Goal: Information Seeking & Learning: Learn about a topic

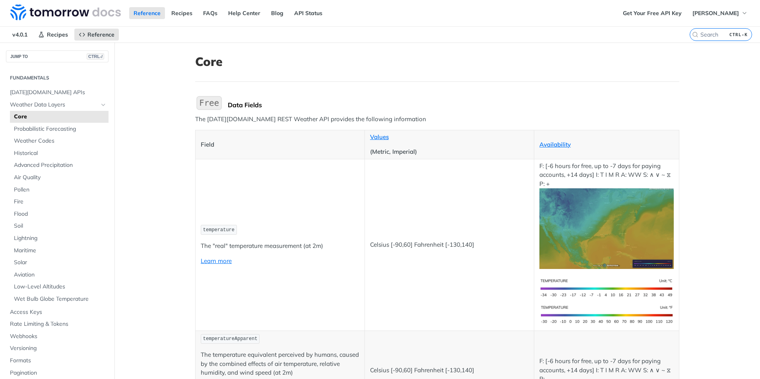
drag, startPoint x: 597, startPoint y: 13, endPoint x: 504, endPoint y: 51, distance: 101.0
click at [69, 10] on img at bounding box center [65, 12] width 110 height 16
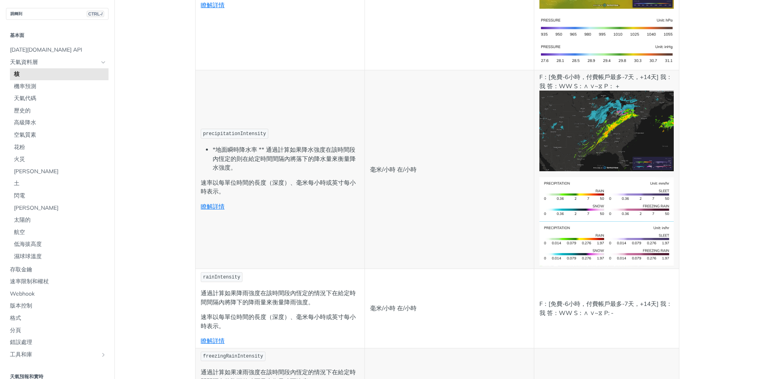
scroll to position [1312, 0]
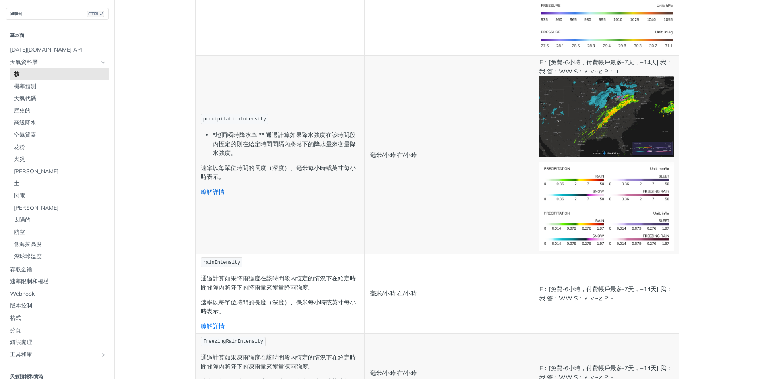
click at [217, 195] on link "瞭解詳情" at bounding box center [213, 192] width 24 height 8
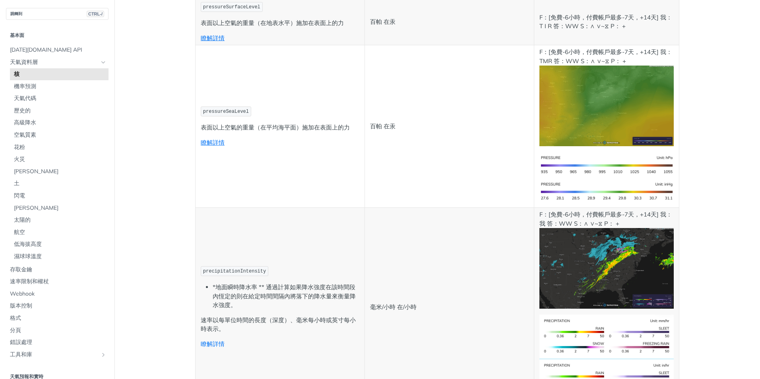
scroll to position [1153, 0]
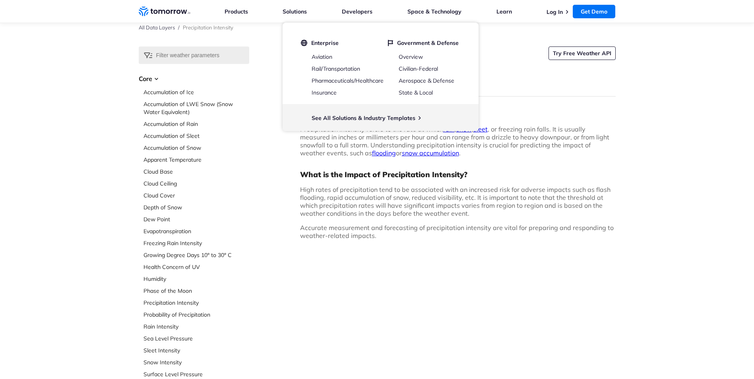
scroll to position [40, 0]
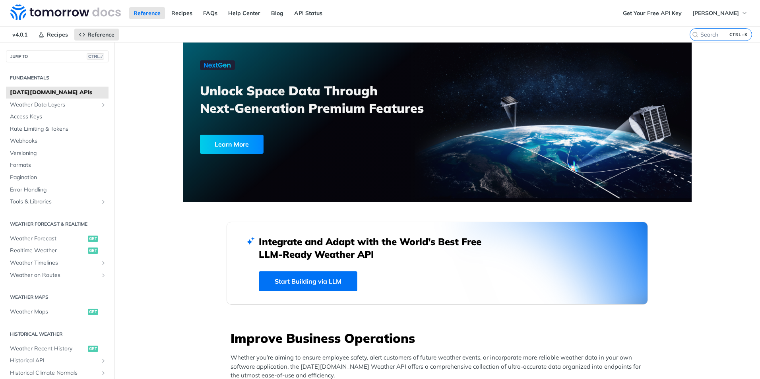
click at [246, 143] on div "Learn More" at bounding box center [232, 144] width 64 height 19
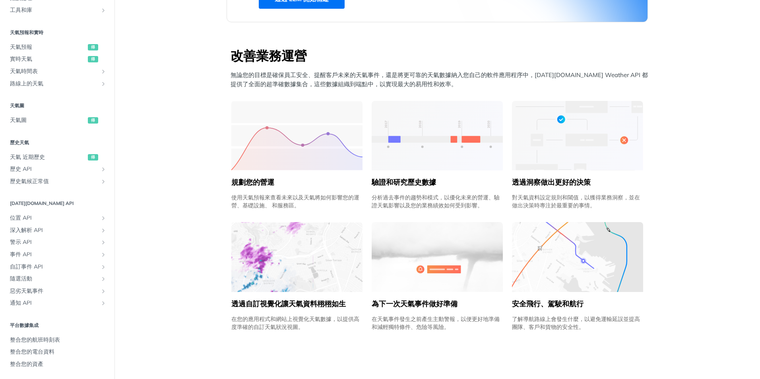
scroll to position [278, 0]
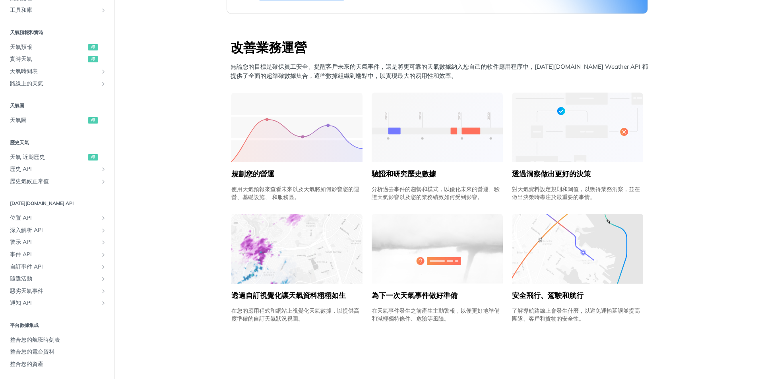
click at [281, 279] on img at bounding box center [296, 249] width 131 height 70
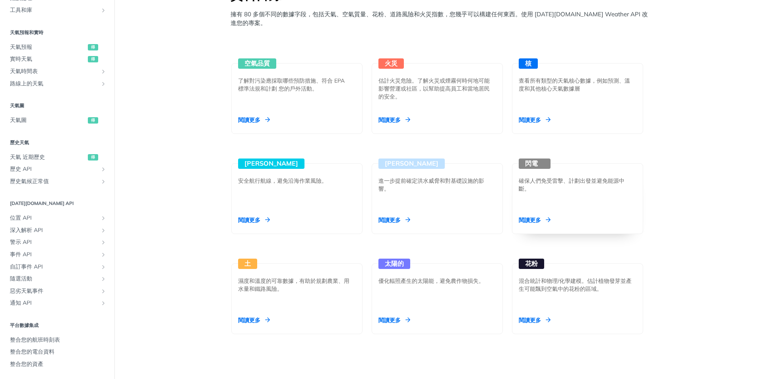
scroll to position [676, 0]
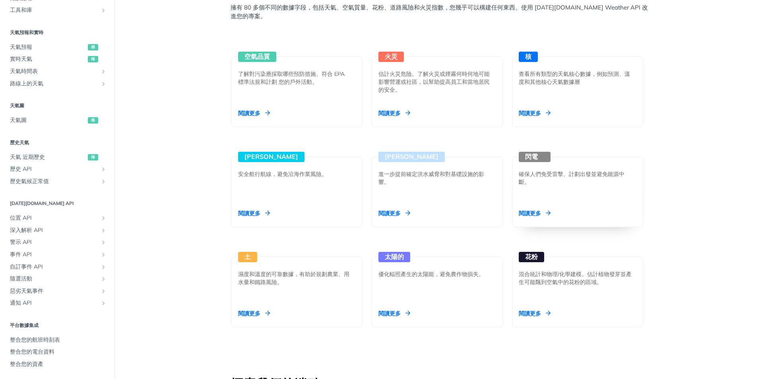
click at [546, 214] on div "閱讀更多" at bounding box center [535, 213] width 32 height 8
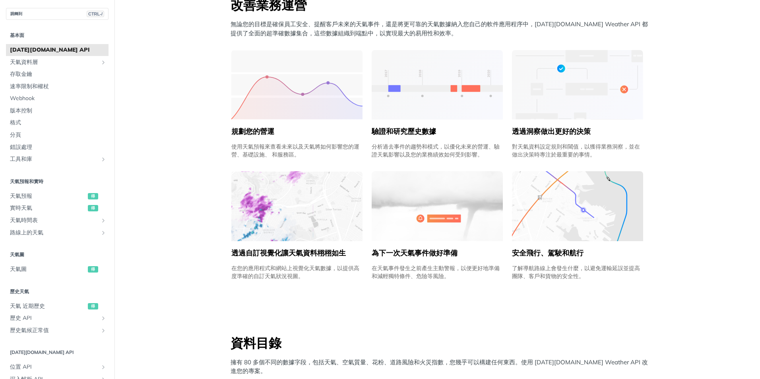
scroll to position [318, 0]
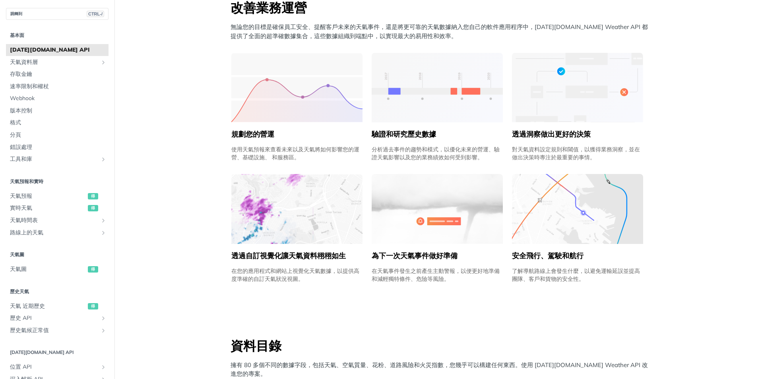
click at [283, 224] on img at bounding box center [296, 209] width 131 height 70
click at [269, 220] on img at bounding box center [296, 209] width 131 height 70
click at [264, 213] on img at bounding box center [296, 209] width 131 height 70
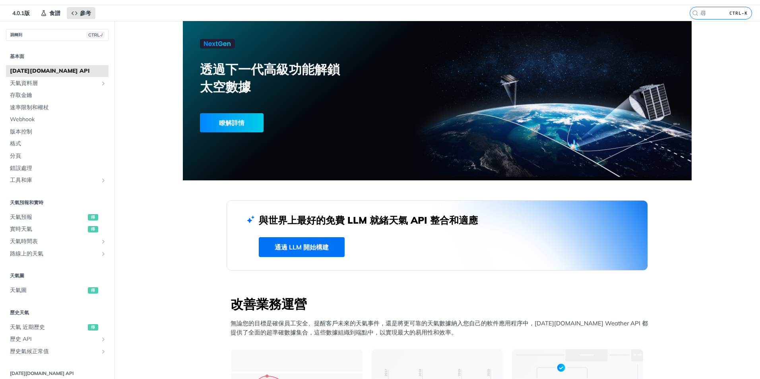
scroll to position [0, 0]
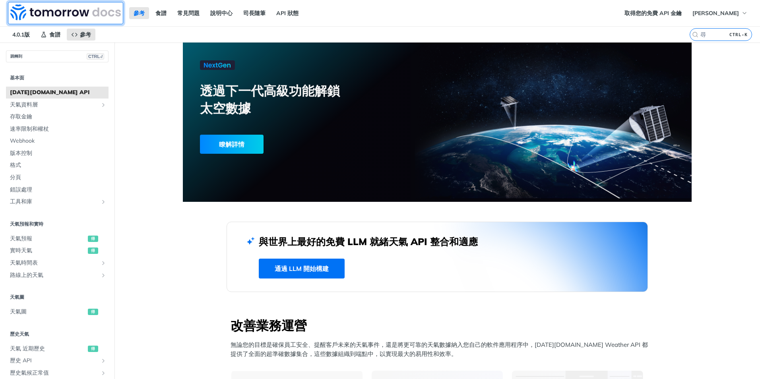
click at [72, 10] on img at bounding box center [65, 12] width 110 height 16
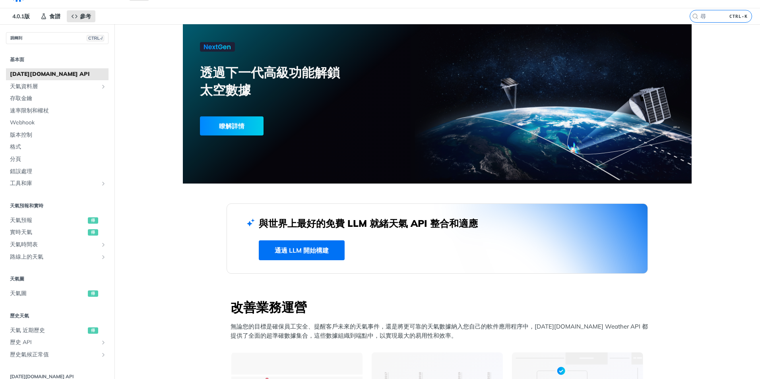
scroll to position [79, 0]
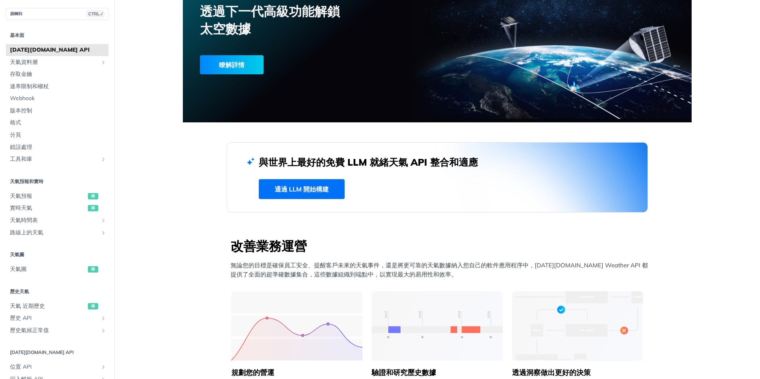
click at [314, 186] on link "通過 LLM 開始構建" at bounding box center [302, 189] width 86 height 20
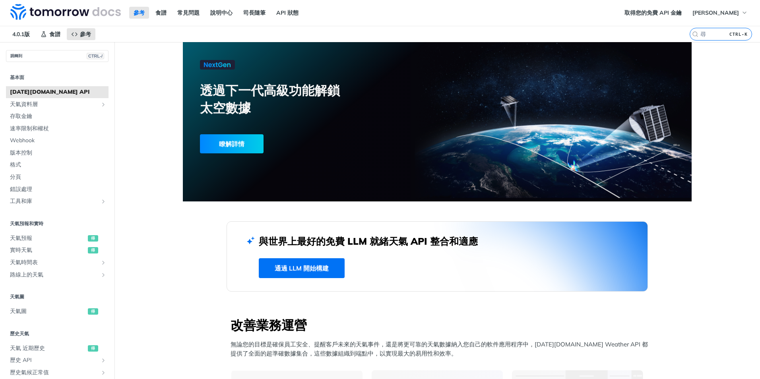
scroll to position [0, 0]
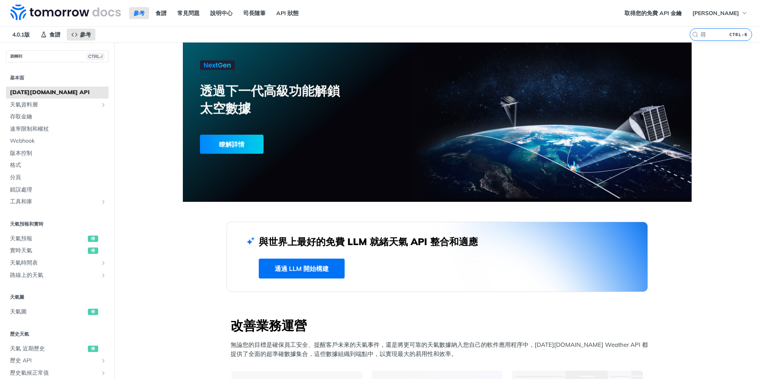
click at [314, 267] on link "通過 LLM 開始構建" at bounding box center [302, 269] width 86 height 20
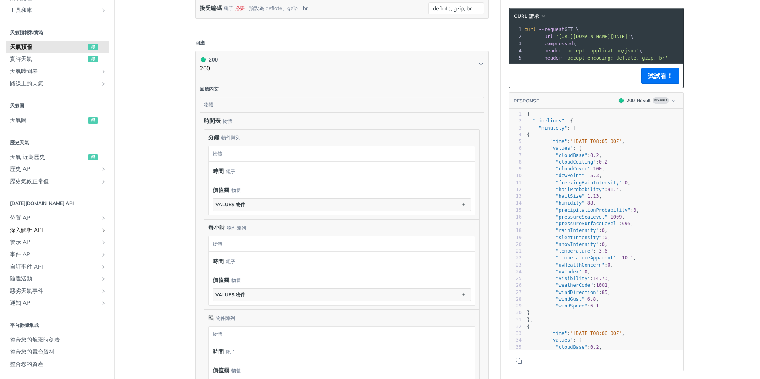
scroll to position [476, 0]
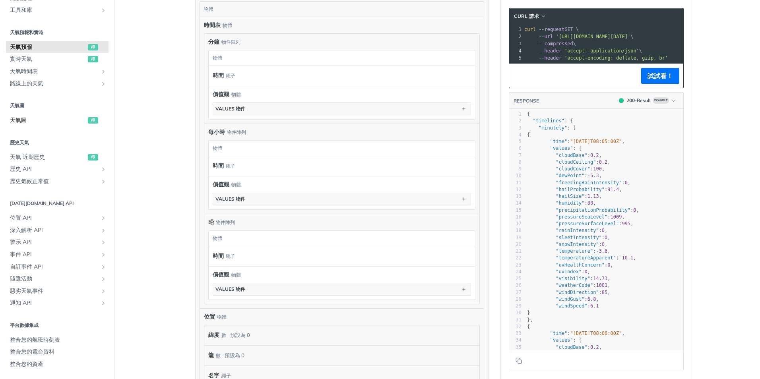
click at [27, 118] on span "天氣圖" at bounding box center [48, 120] width 76 height 8
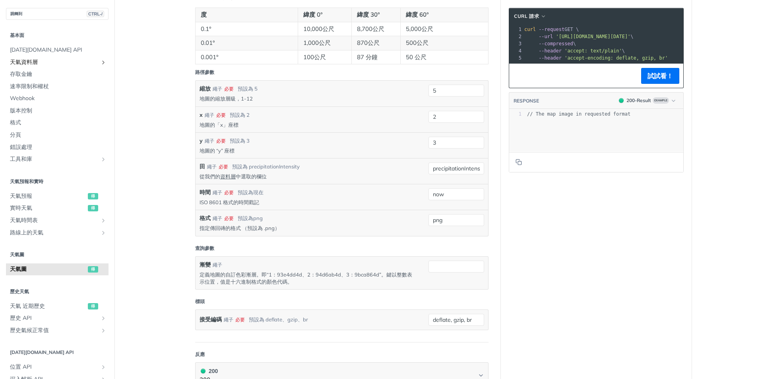
click at [63, 61] on span "天氣資料層" at bounding box center [54, 62] width 88 height 8
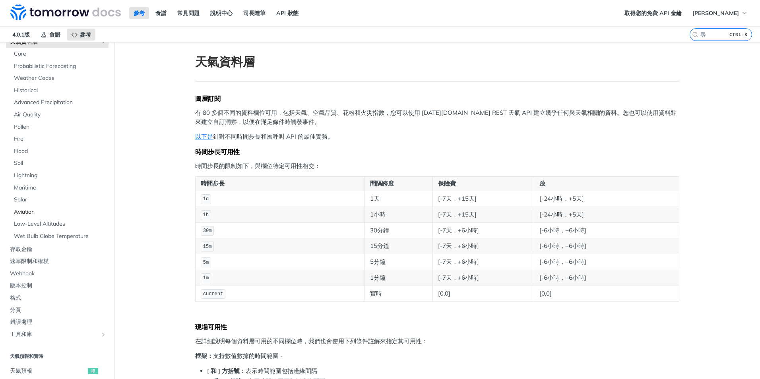
scroll to position [40, 0]
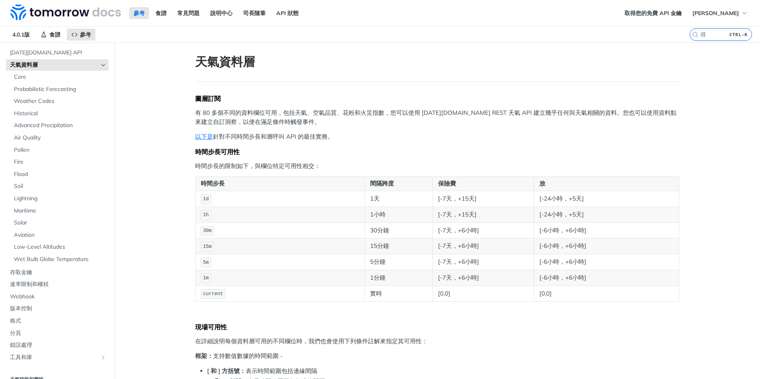
drag, startPoint x: 306, startPoint y: 63, endPoint x: 181, endPoint y: 177, distance: 169.7
drag, startPoint x: 181, startPoint y: 177, endPoint x: 159, endPoint y: 256, distance: 82.1
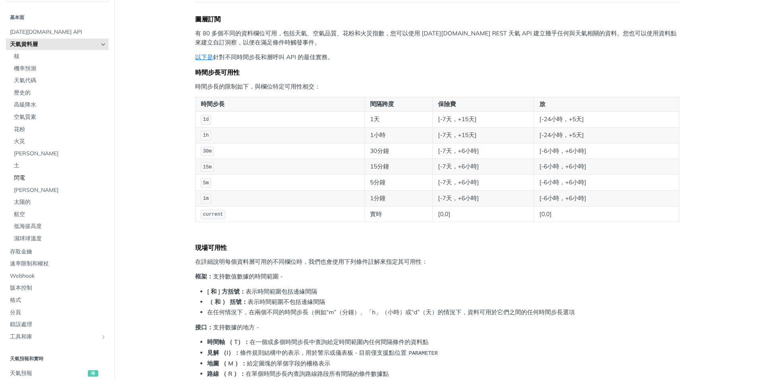
scroll to position [0, 0]
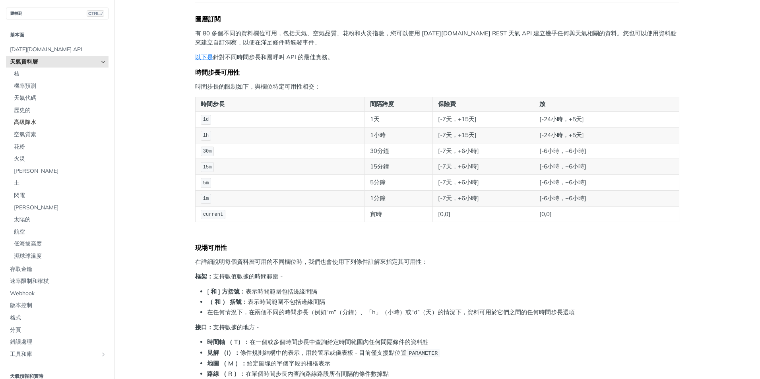
click at [45, 119] on span "高級降水" at bounding box center [60, 122] width 93 height 8
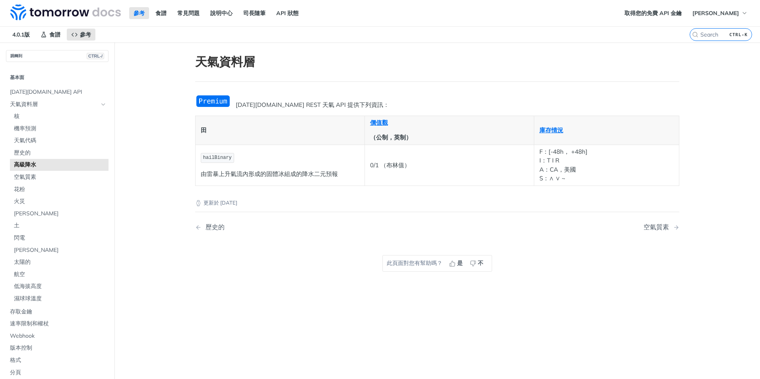
click at [219, 98] on img "Expand image" at bounding box center [213, 101] width 36 height 13
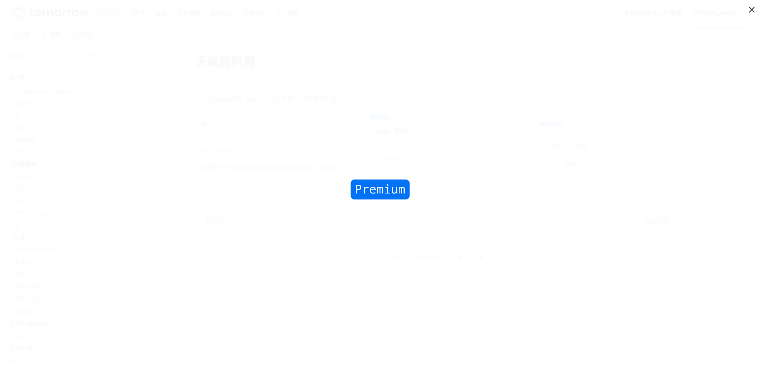
click at [221, 103] on span "展開圖片" at bounding box center [380, 189] width 760 height 379
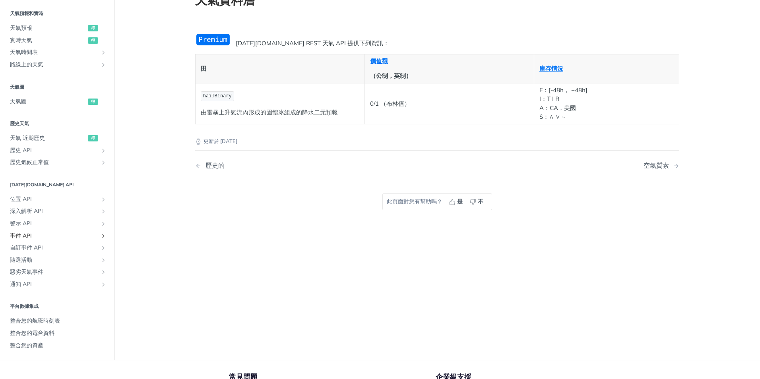
scroll to position [79, 0]
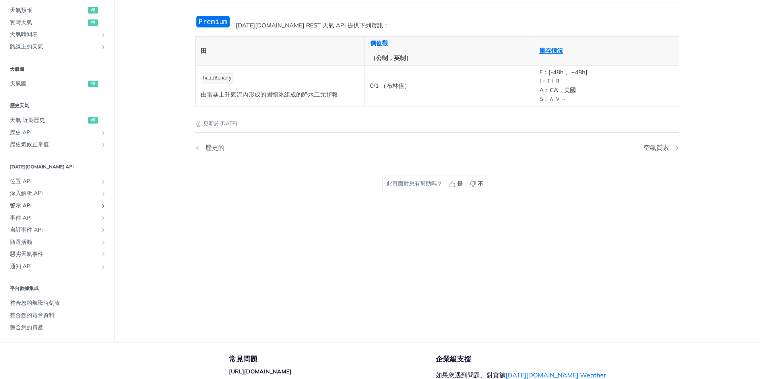
click at [74, 204] on span "警示 API" at bounding box center [54, 206] width 88 height 8
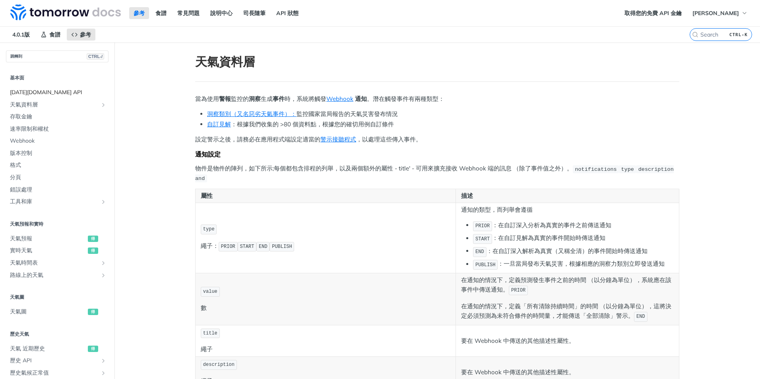
click at [50, 95] on span "[DATE][DOMAIN_NAME] API" at bounding box center [58, 93] width 97 height 8
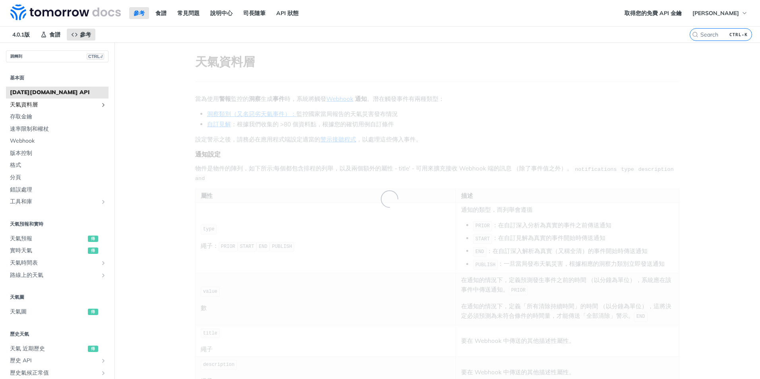
click at [54, 108] on span "天氣資料層" at bounding box center [54, 105] width 88 height 8
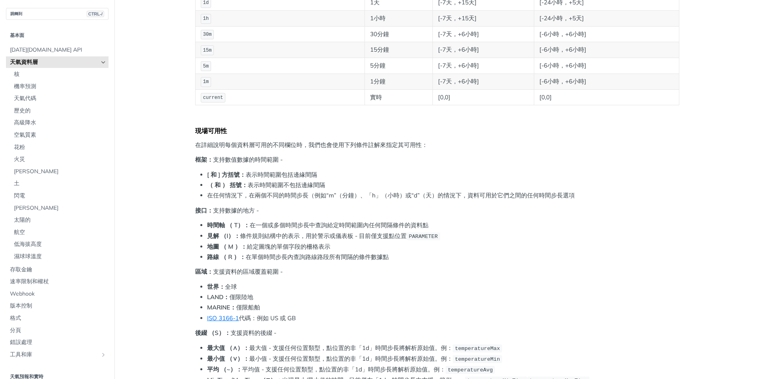
scroll to position [199, 0]
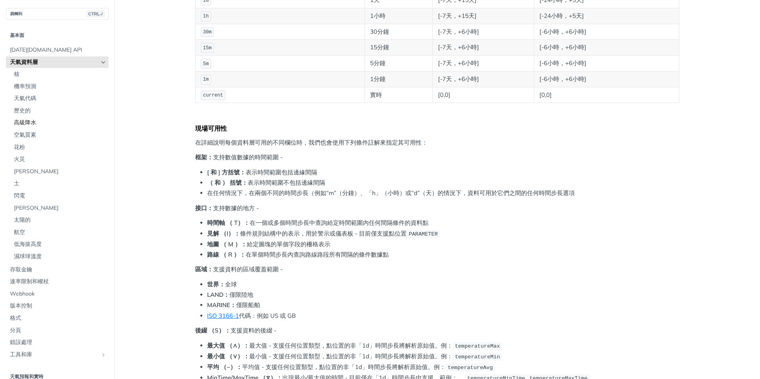
click at [47, 122] on span "高級降水" at bounding box center [60, 123] width 93 height 8
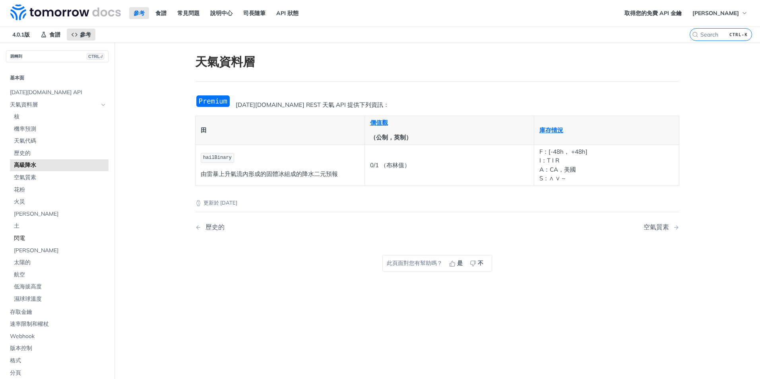
click at [35, 235] on span "閃電" at bounding box center [60, 239] width 93 height 8
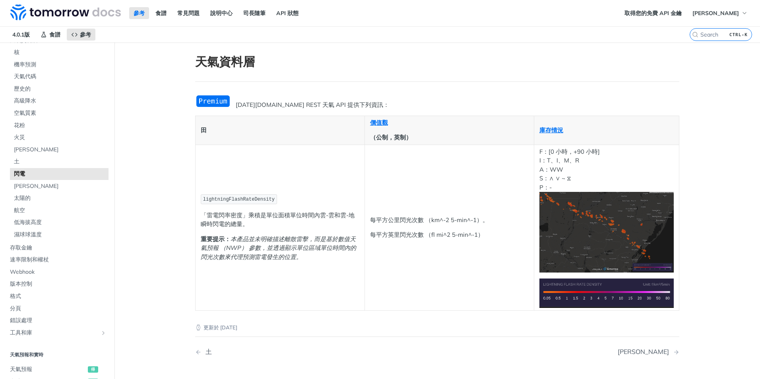
scroll to position [79, 0]
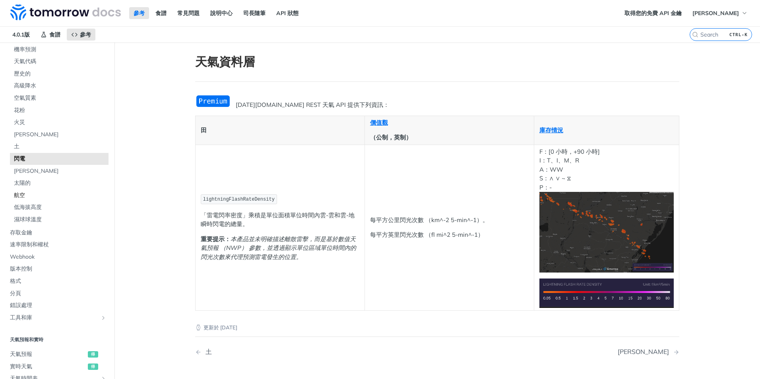
click at [42, 193] on span "航空" at bounding box center [60, 196] width 93 height 8
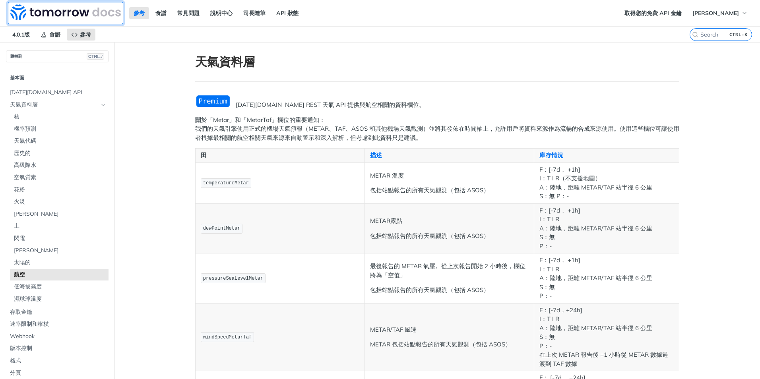
click at [79, 11] on img at bounding box center [65, 12] width 110 height 16
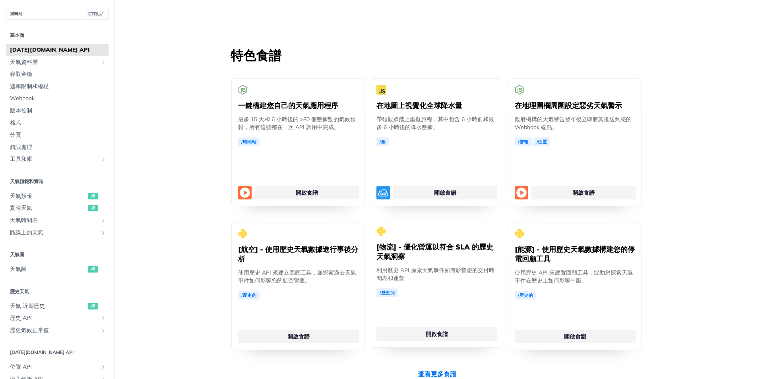
scroll to position [1447, 0]
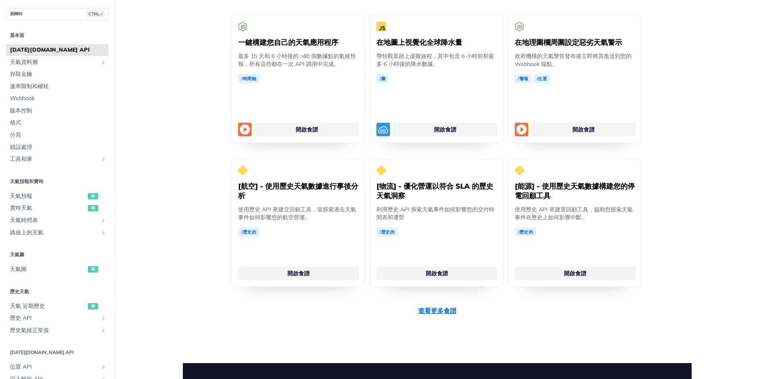
click at [438, 312] on link "查看更多食譜" at bounding box center [437, 311] width 38 height 10
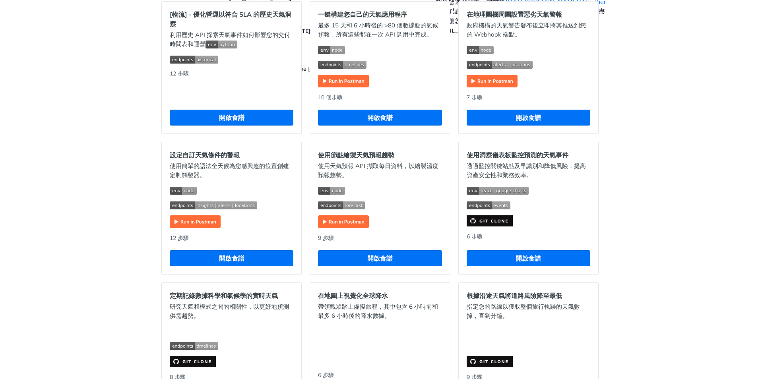
scroll to position [264, 0]
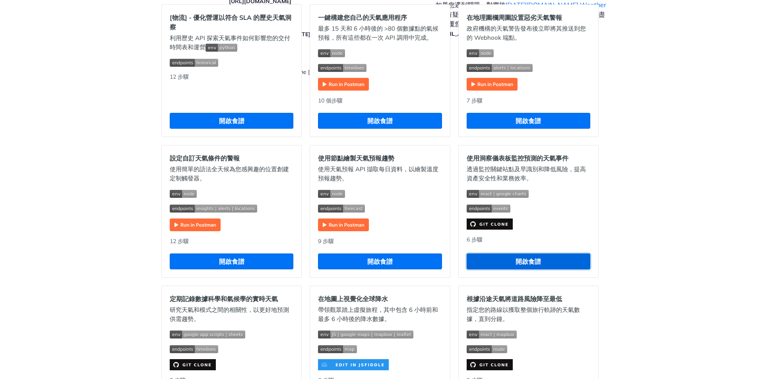
click at [529, 260] on button "開啟食譜" at bounding box center [529, 262] width 124 height 16
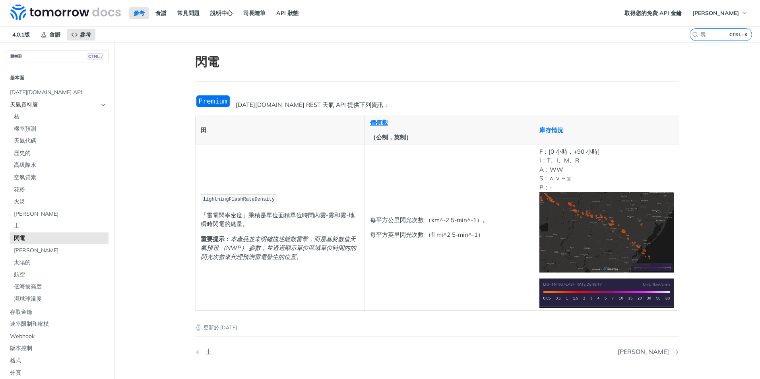
click at [33, 104] on span "天氣資料層" at bounding box center [54, 105] width 88 height 8
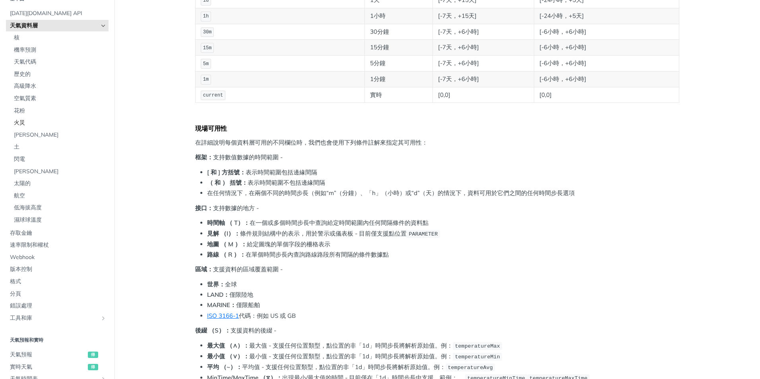
scroll to position [40, 0]
click at [16, 165] on span "[PERSON_NAME]" at bounding box center [60, 169] width 93 height 8
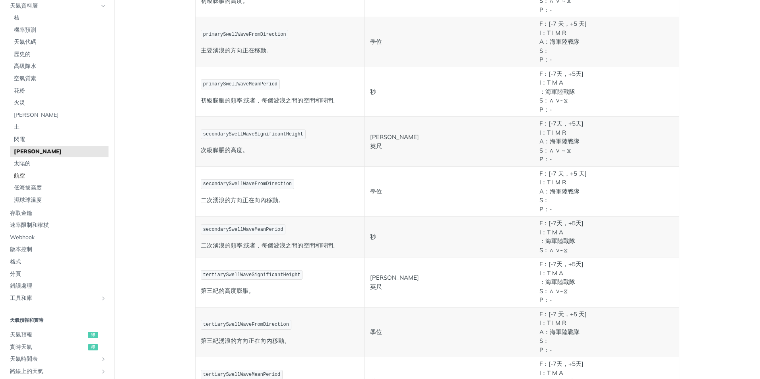
scroll to position [79, 0]
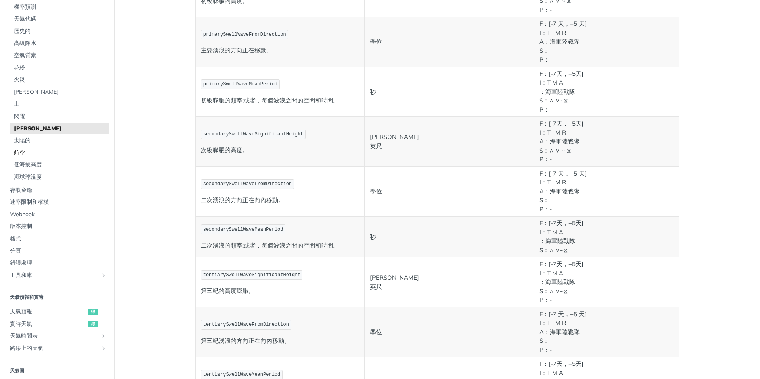
click at [23, 149] on span "航空" at bounding box center [60, 153] width 93 height 8
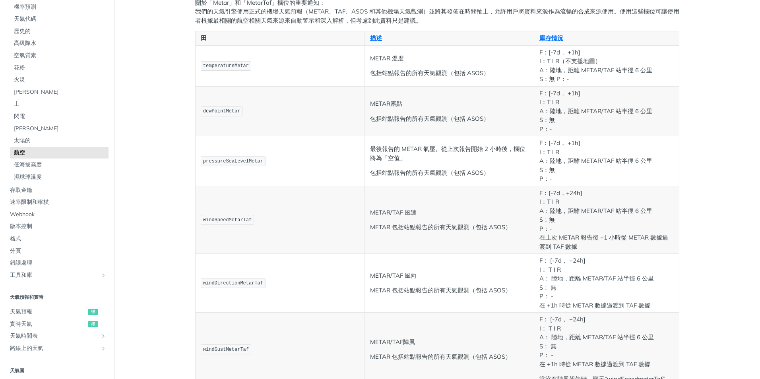
scroll to position [119, 0]
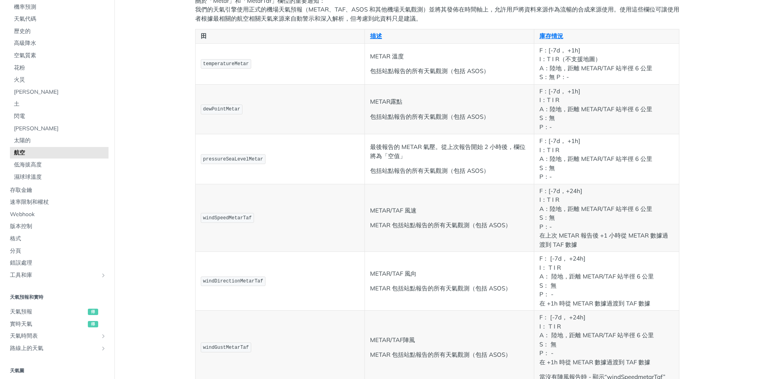
click at [239, 65] on span "temperatureMetar" at bounding box center [226, 64] width 46 height 6
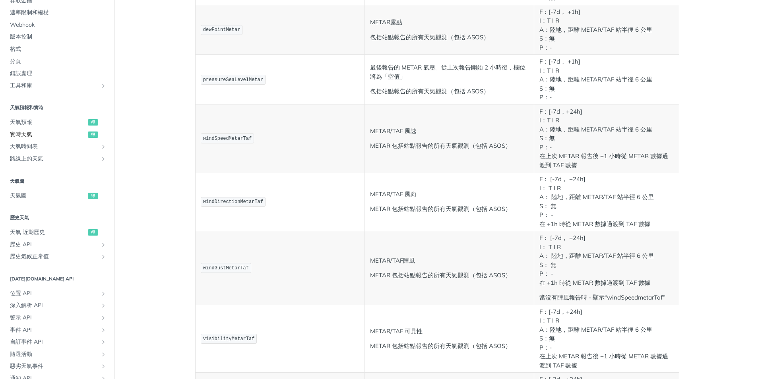
scroll to position [278, 0]
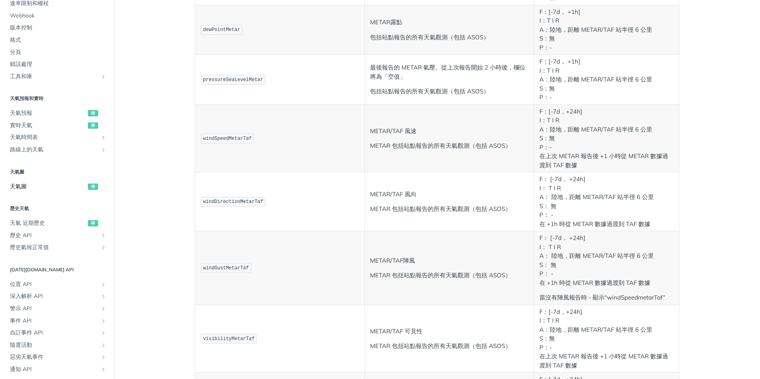
click at [88, 188] on span "得" at bounding box center [93, 187] width 10 height 6
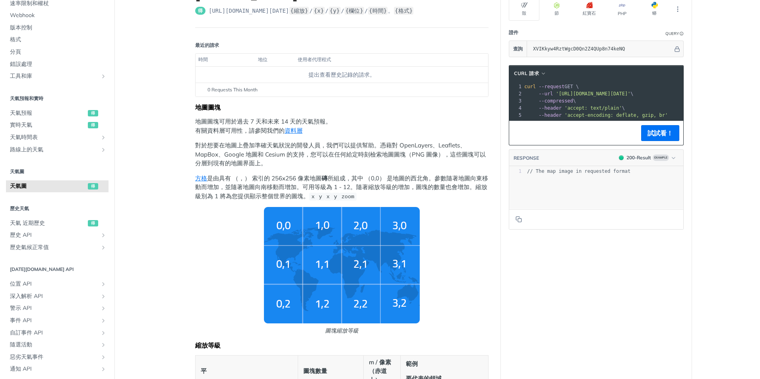
scroll to position [79, 0]
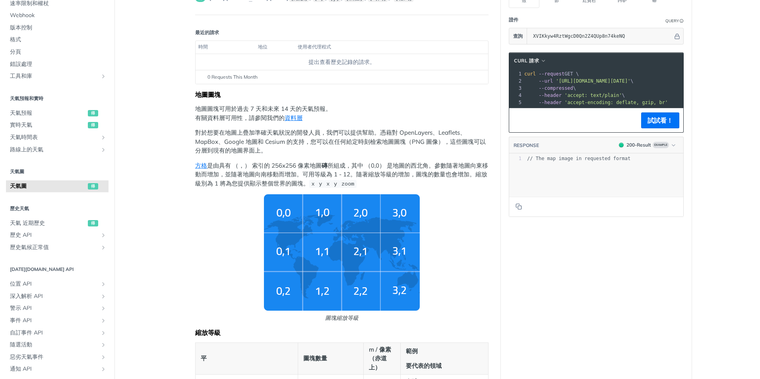
click at [315, 236] on img "圖塊縮放等級" at bounding box center [342, 252] width 156 height 116
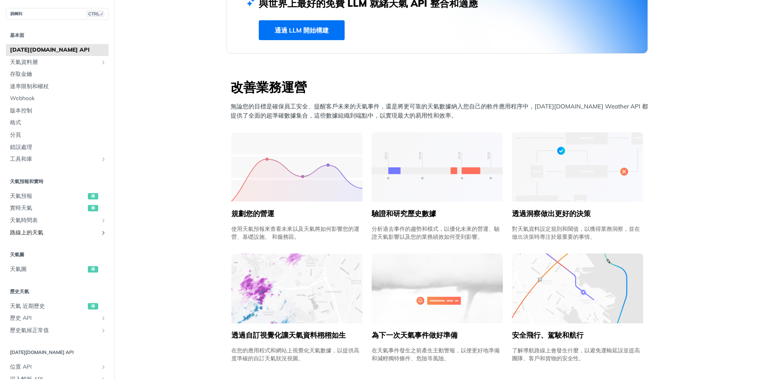
click at [100, 236] on icon "顯示路線上天氣的子頁面" at bounding box center [103, 233] width 6 height 6
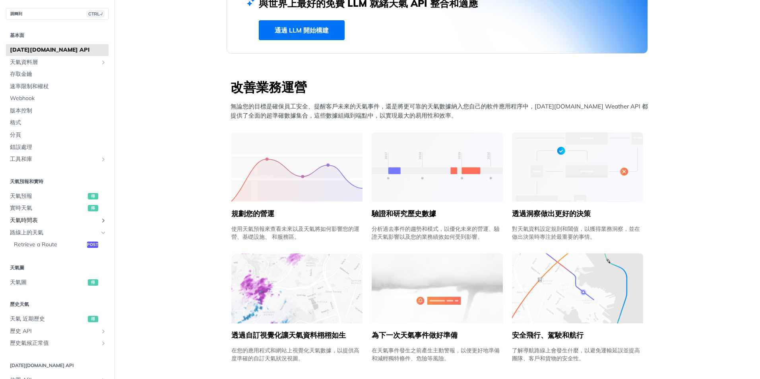
click at [93, 224] on link "天氣時間表" at bounding box center [57, 221] width 103 height 12
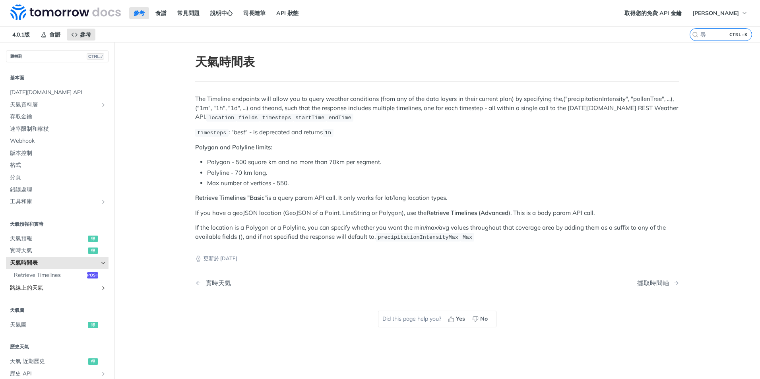
click at [94, 287] on link "路線上的天氣" at bounding box center [57, 288] width 103 height 12
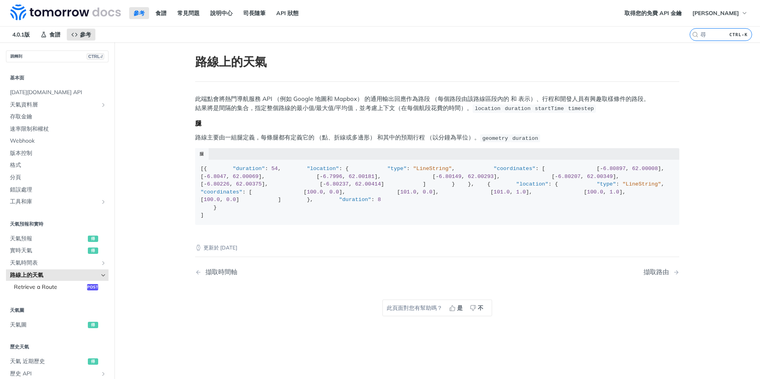
click at [40, 288] on span "Retrieve a Route" at bounding box center [49, 287] width 71 height 8
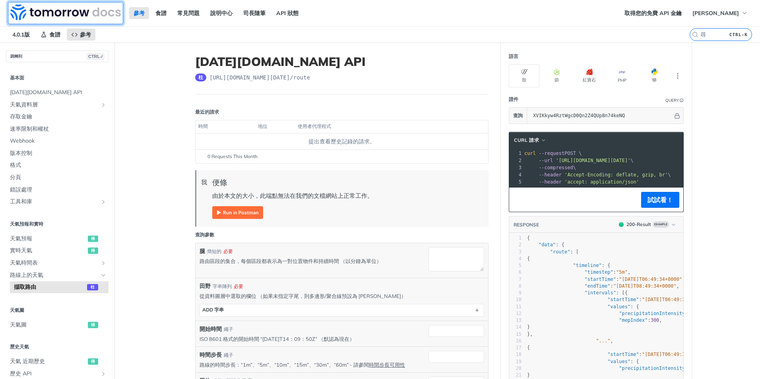
click at [50, 3] on link at bounding box center [65, 13] width 115 height 22
click at [164, 14] on link "食譜" at bounding box center [161, 13] width 20 height 12
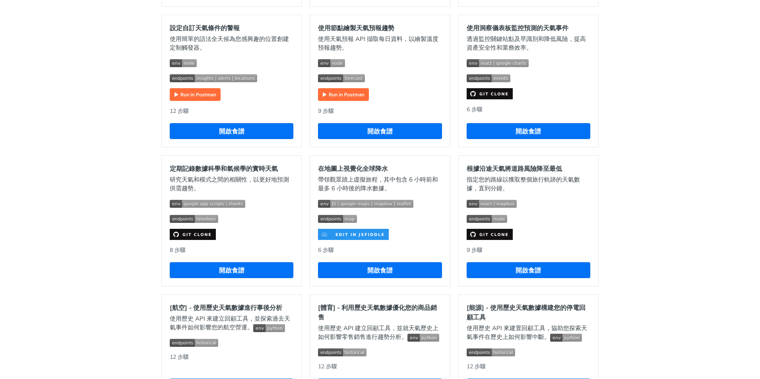
scroll to position [358, 0]
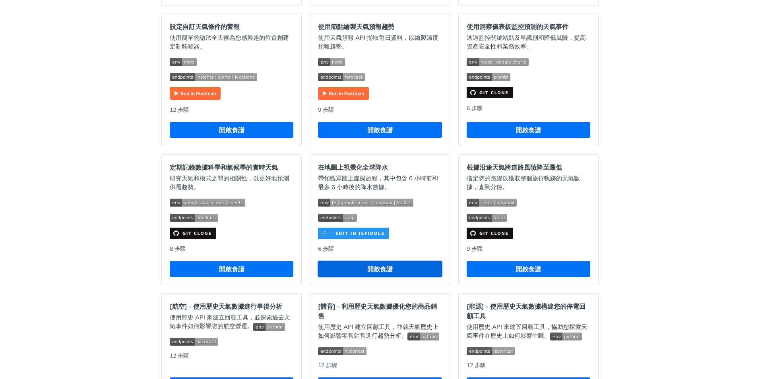
click at [390, 269] on button "開啟食譜" at bounding box center [380, 269] width 124 height 16
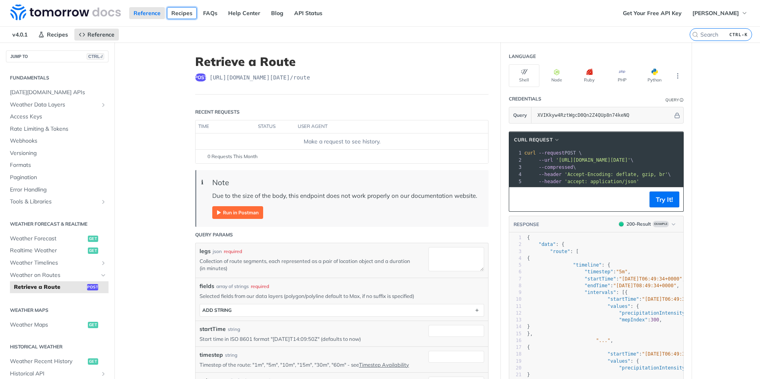
click at [183, 12] on link "Recipes" at bounding box center [182, 13] width 30 height 12
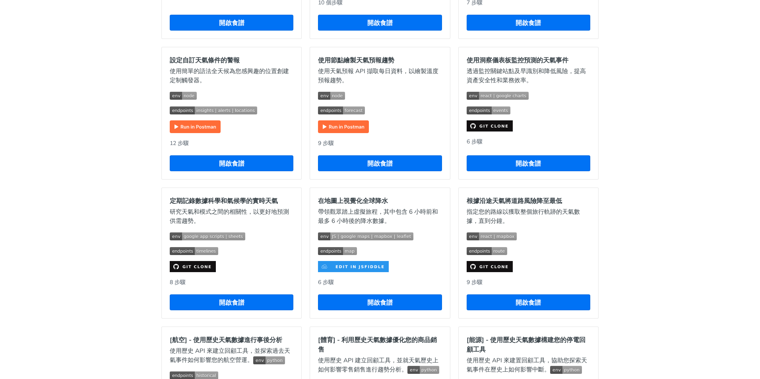
scroll to position [395, 0]
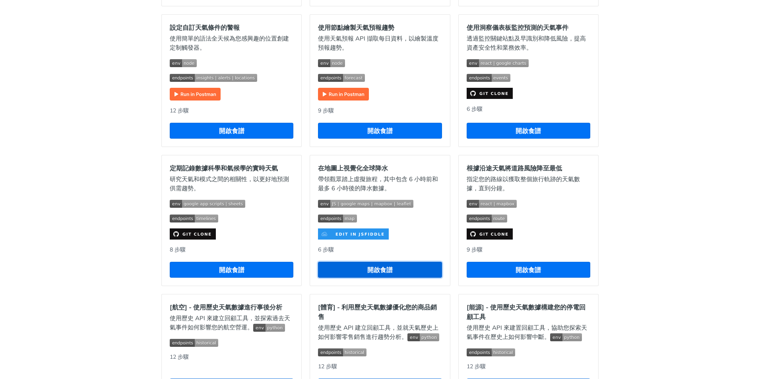
click at [381, 270] on button "開啟食譜" at bounding box center [380, 270] width 124 height 16
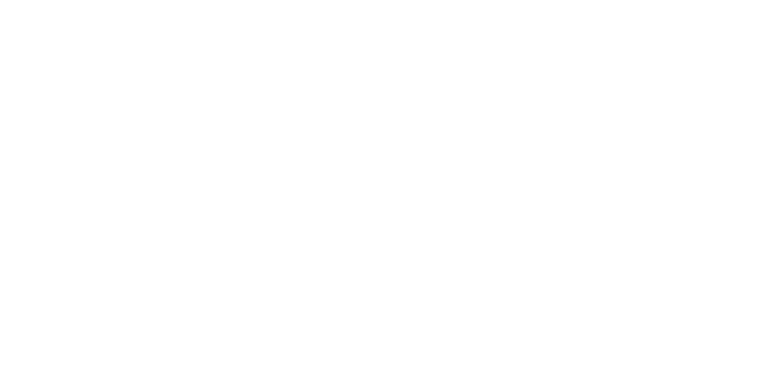
click at [381, 0] on html at bounding box center [380, 0] width 760 height 0
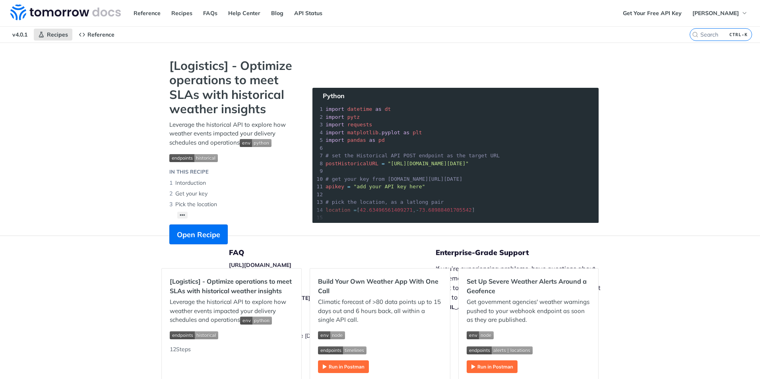
click at [713, 126] on div "Jump to Content Reference Recipes FAQs Help Center Blog API Status Recipes Refe…" at bounding box center [380, 189] width 760 height 379
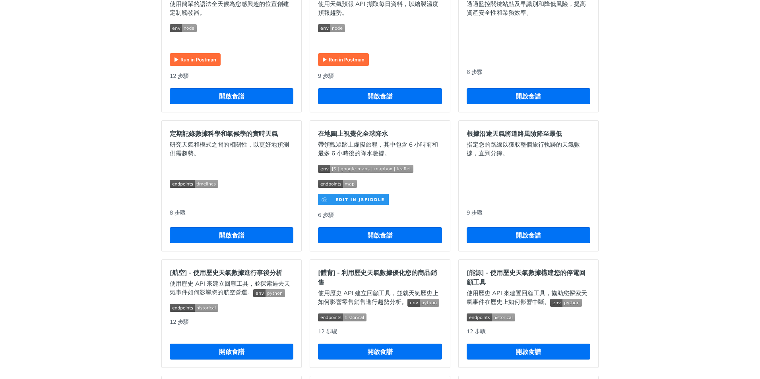
scroll to position [397, 0]
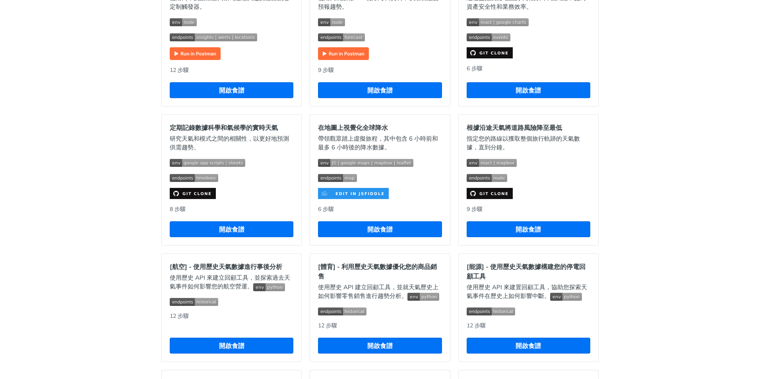
click at [347, 194] on img "展開圖片" at bounding box center [353, 193] width 71 height 11
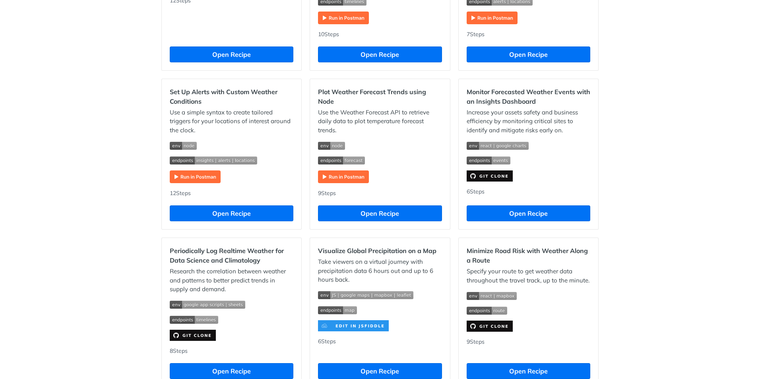
scroll to position [358, 0]
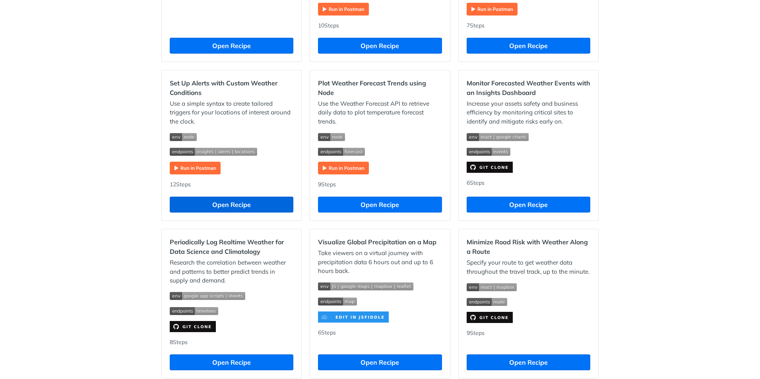
drag, startPoint x: 295, startPoint y: 201, endPoint x: 282, endPoint y: 203, distance: 13.3
click at [295, 201] on div "Set Up Alerts with Custom Weather Conditions Use a simple syntax to create tail…" at bounding box center [232, 145] width 140 height 151
click at [252, 201] on button "Open Recipe" at bounding box center [232, 205] width 124 height 16
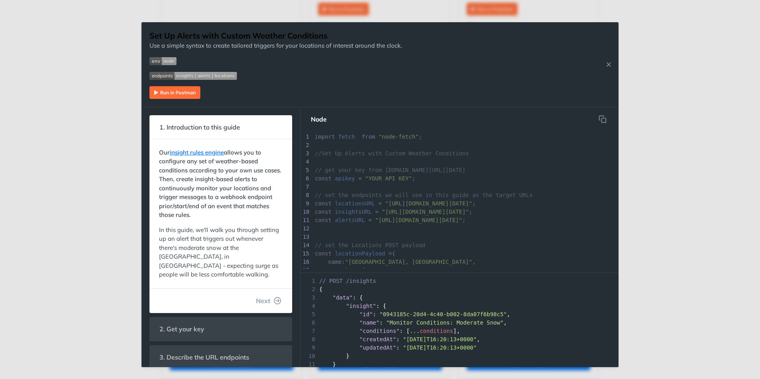
click at [606, 97] on div "Set Up Alerts with Custom Weather Conditions Use a simple syntax to create tail…" at bounding box center [379, 64] width 477 height 85
click at [690, 99] on div "Jump to Content Reference Recipes FAQs Help Center Blog API Status Recipes Refe…" at bounding box center [380, 189] width 760 height 379
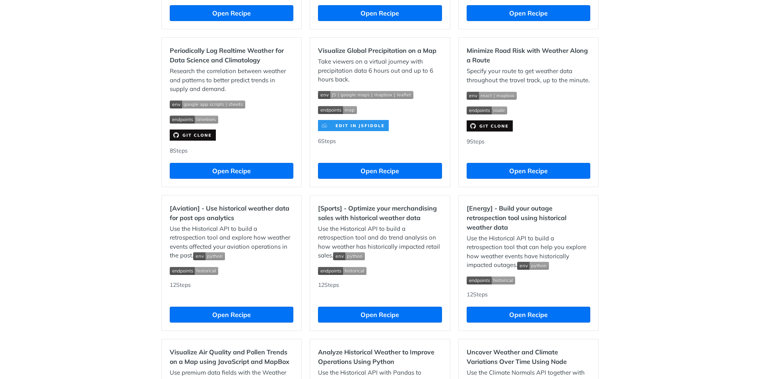
scroll to position [556, 0]
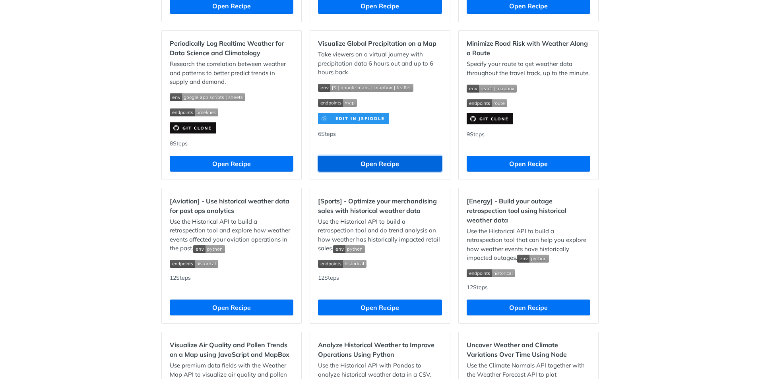
click at [389, 162] on button "Open Recipe" at bounding box center [380, 164] width 124 height 16
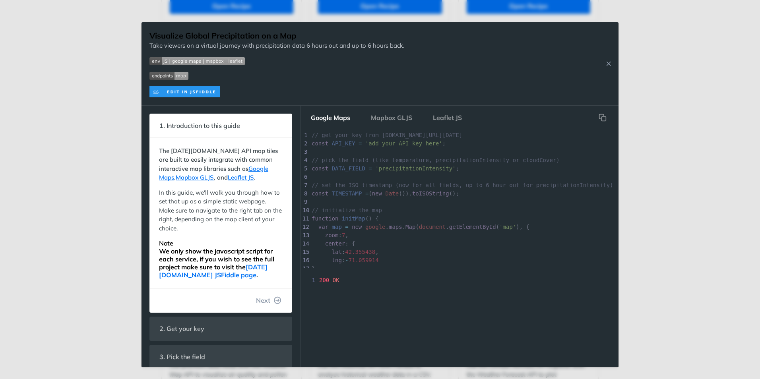
click at [680, 155] on div "Jump to Content Reference Recipes FAQs Help Center Blog API Status Recipes Refe…" at bounding box center [380, 189] width 760 height 379
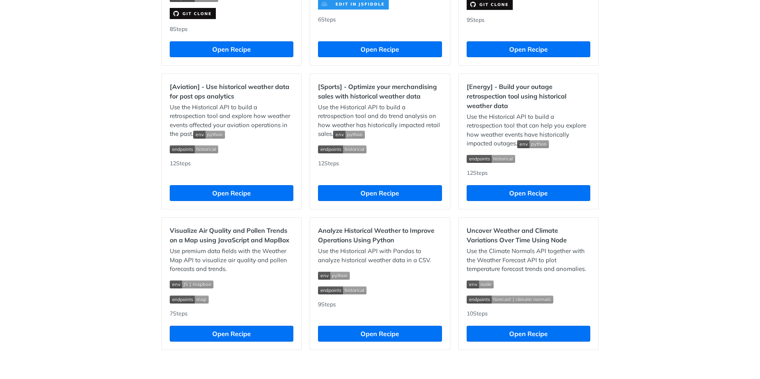
scroll to position [674, 0]
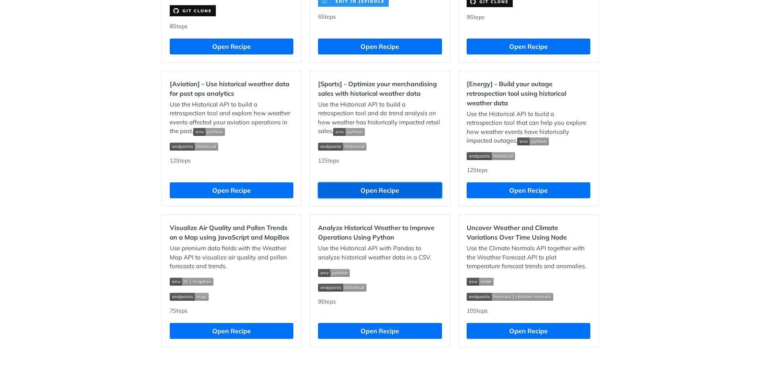
click at [407, 193] on button "Open Recipe" at bounding box center [380, 190] width 124 height 16
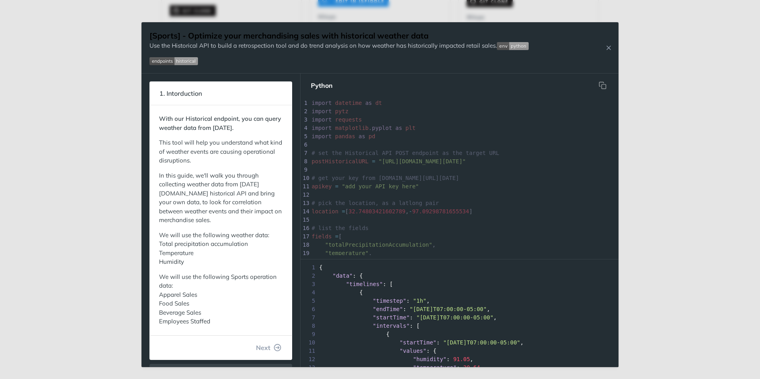
click at [675, 138] on div "Jump to Content Reference Recipes FAQs Help Center Blog API Status Recipes Refe…" at bounding box center [380, 189] width 760 height 379
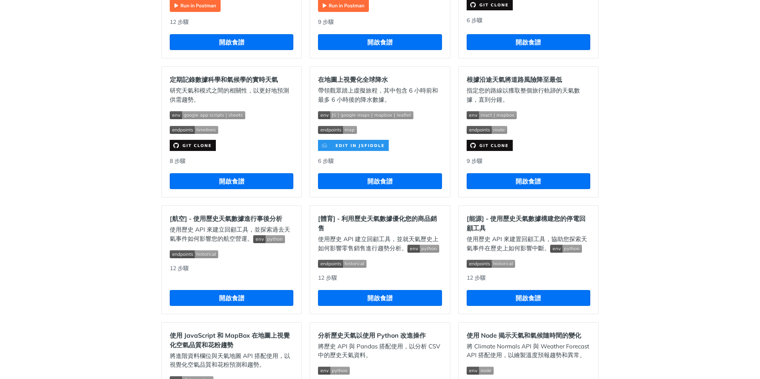
scroll to position [469, 0]
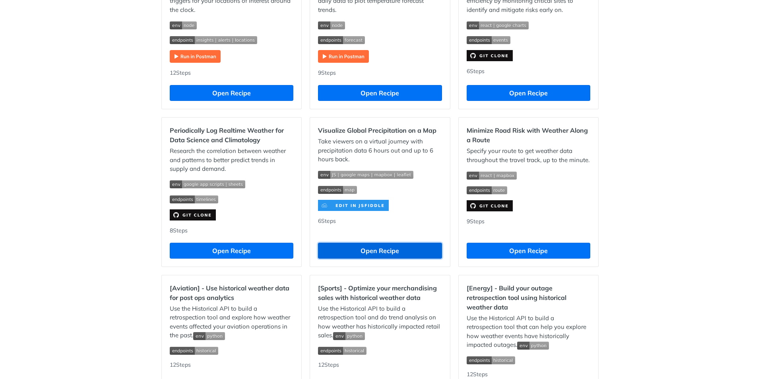
click at [412, 248] on button "Open Recipe" at bounding box center [380, 251] width 124 height 16
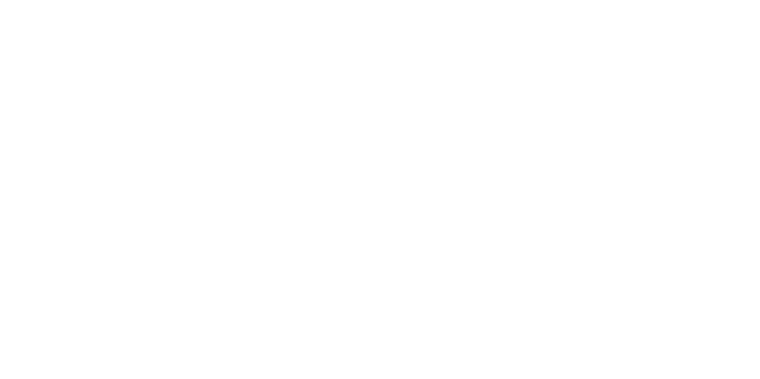
click at [1, 0] on html at bounding box center [380, 0] width 760 height 0
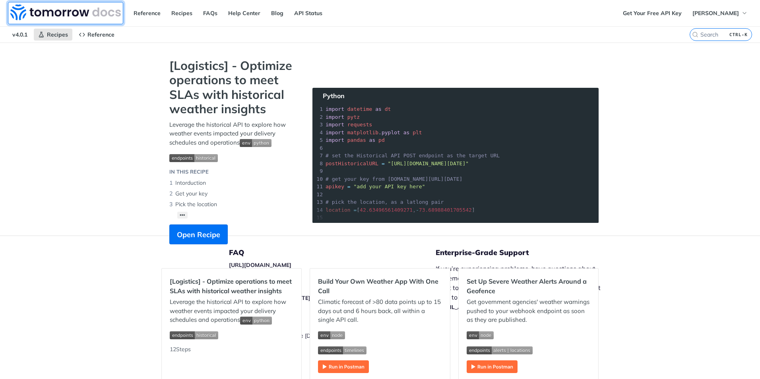
click at [60, 8] on img at bounding box center [65, 12] width 110 height 16
click at [148, 13] on link "Reference" at bounding box center [147, 13] width 36 height 12
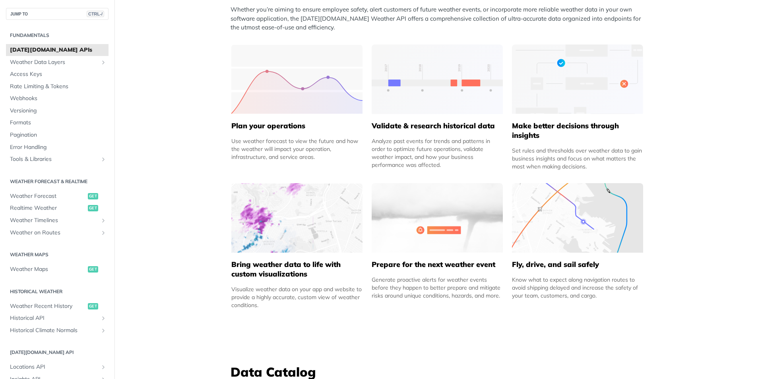
scroll to position [358, 0]
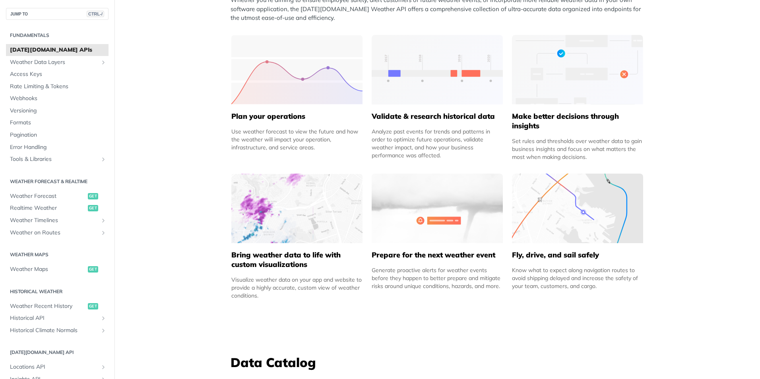
click at [273, 234] on img at bounding box center [296, 209] width 131 height 70
click at [273, 251] on h5 "Bring weather data to life with custom visualizations" at bounding box center [296, 259] width 131 height 19
click at [444, 220] on img at bounding box center [437, 209] width 131 height 70
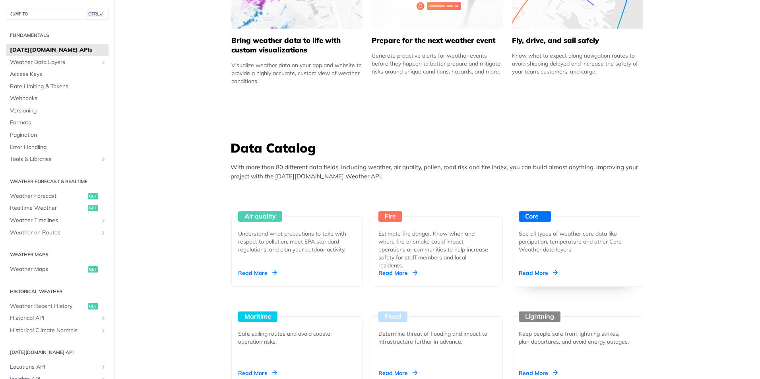
scroll to position [636, 0]
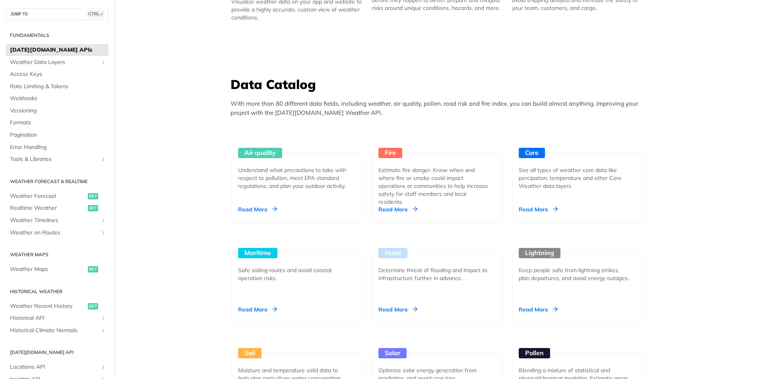
drag, startPoint x: 701, startPoint y: 175, endPoint x: 694, endPoint y: 143, distance: 33.1
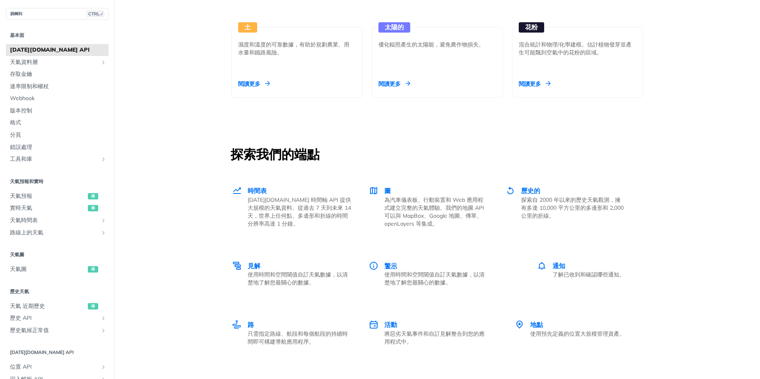
scroll to position [994, 0]
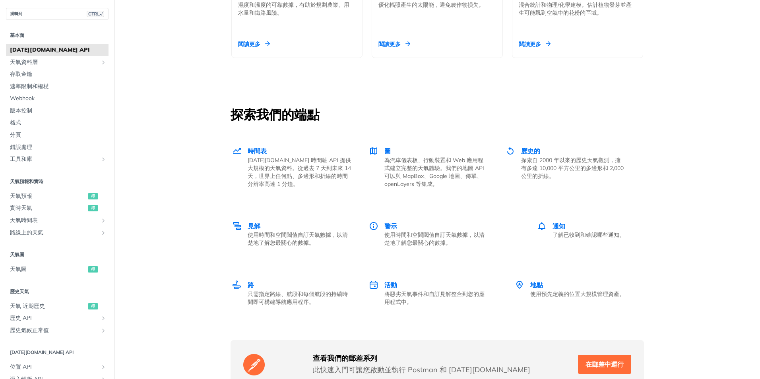
click at [384, 152] on span "圖" at bounding box center [387, 151] width 6 height 8
click at [378, 152] on div "圖 為汽車儀表板、行動裝置和 Web 應用程式建立完整的天氣體驗。我們的地圖 API 可以與 MapBox、Google 地圖、傳單、openLayers 等…" at bounding box center [428, 167] width 119 height 42
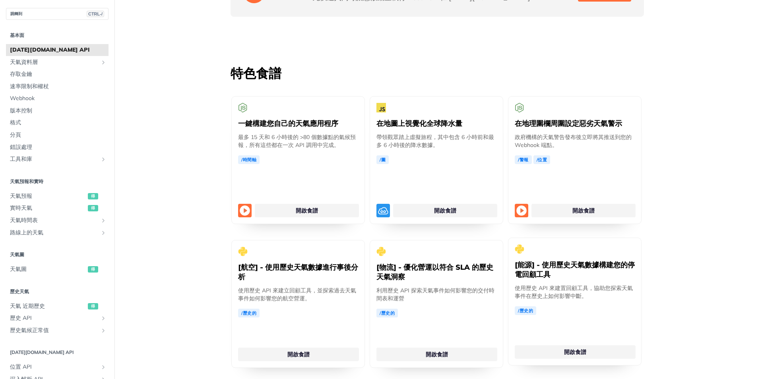
scroll to position [1391, 0]
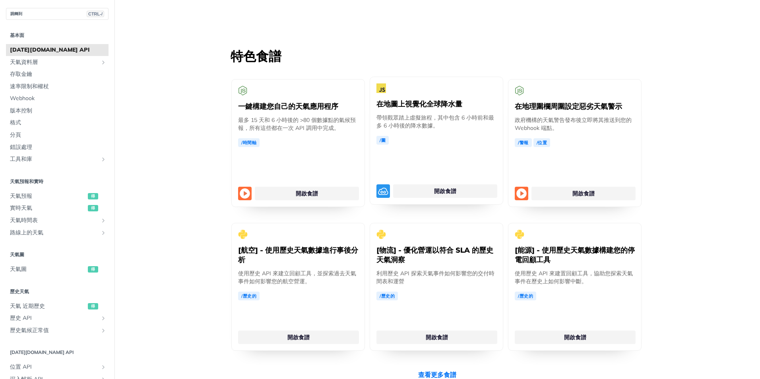
click at [410, 199] on div "在地圖上視覺化全球降水量 帶領觀眾踏上虛擬旅程，其中包含 6 小時前和最多 6 小時後的降水數據。 /圖 開啟食譜" at bounding box center [437, 141] width 134 height 128
click at [418, 191] on link "開啟食譜" at bounding box center [445, 191] width 104 height 14
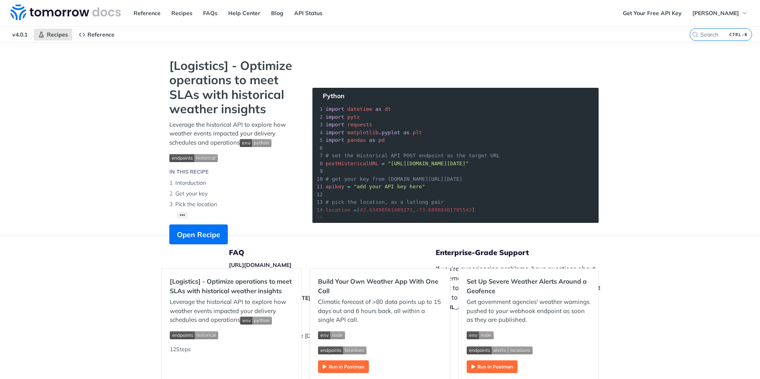
click at [653, 102] on div "Jump to Content Reference Recipes FAQs Help Center Blog API Status Recipes Refe…" at bounding box center [380, 189] width 760 height 379
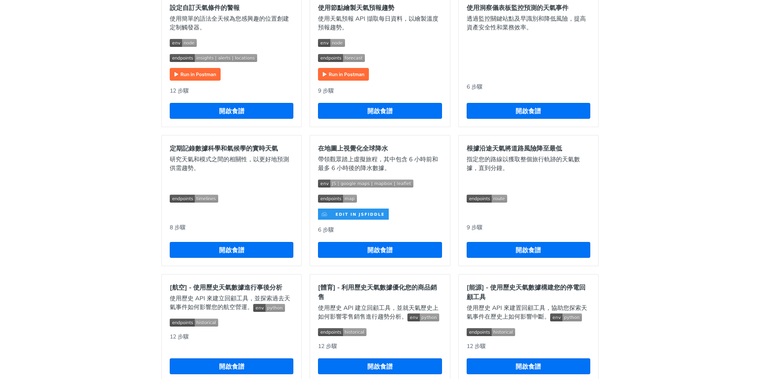
scroll to position [437, 0]
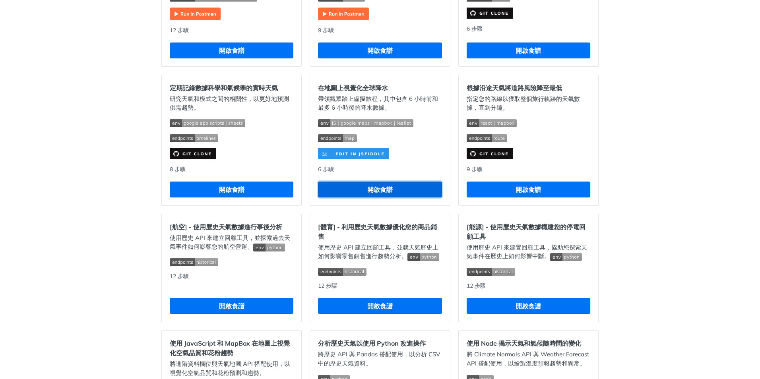
click at [367, 190] on button "開啟食譜" at bounding box center [380, 190] width 124 height 16
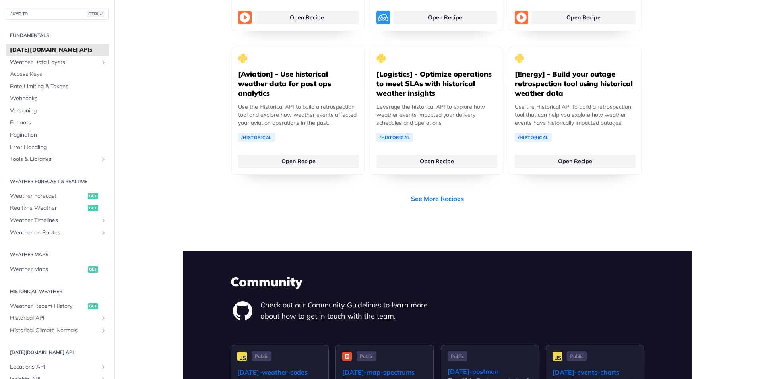
scroll to position [1630, 0]
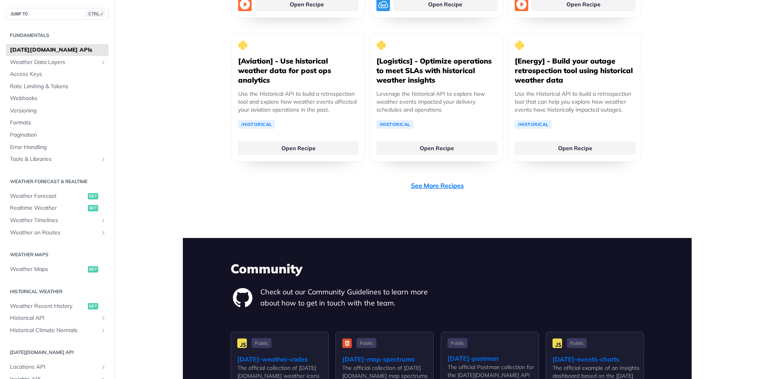
click at [428, 181] on link "See More Recipes" at bounding box center [437, 186] width 53 height 10
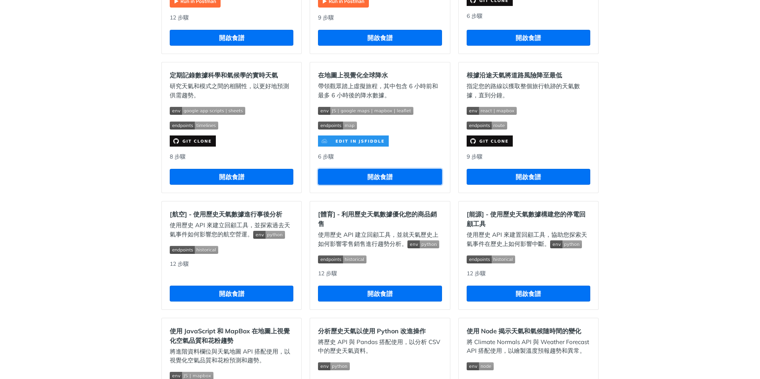
scroll to position [463, 0]
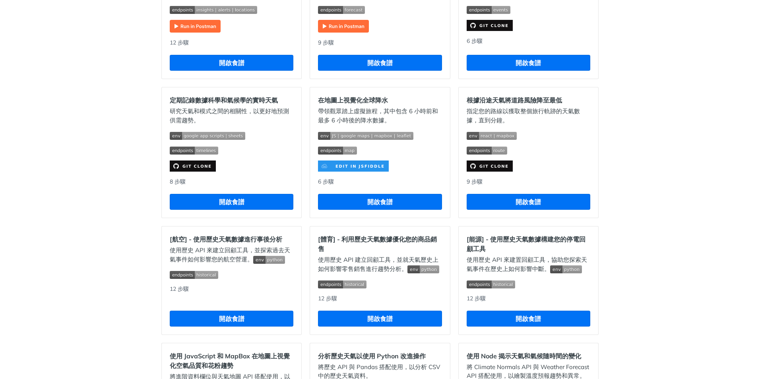
click at [330, 131] on span "展開圖片" at bounding box center [380, 135] width 124 height 9
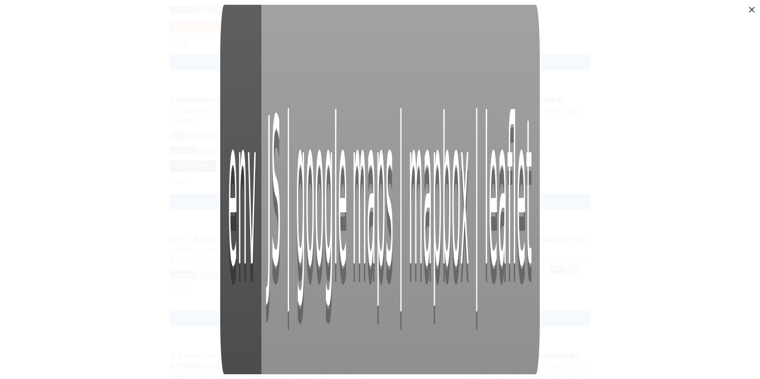
click at [669, 175] on span "摺疊影像" at bounding box center [380, 189] width 760 height 379
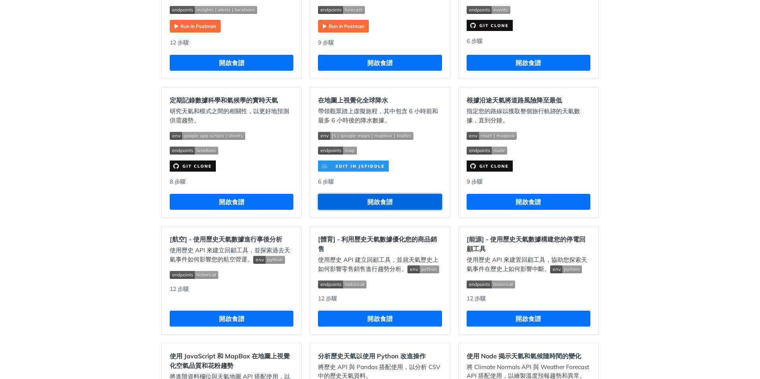
drag, startPoint x: 399, startPoint y: 199, endPoint x: 352, endPoint y: 209, distance: 48.7
click at [352, 209] on button "開啟食譜" at bounding box center [380, 202] width 124 height 16
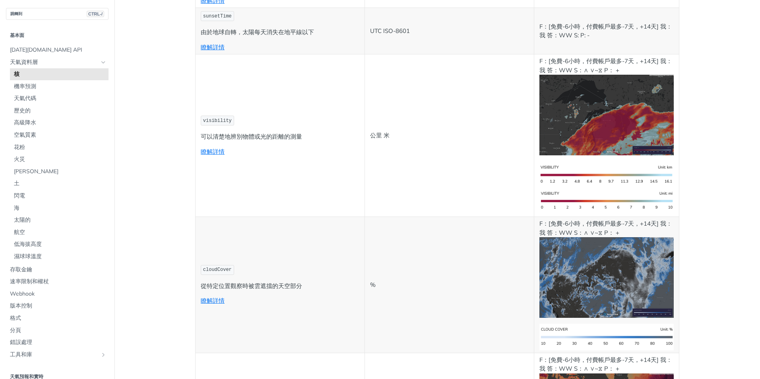
scroll to position [2588, 0]
